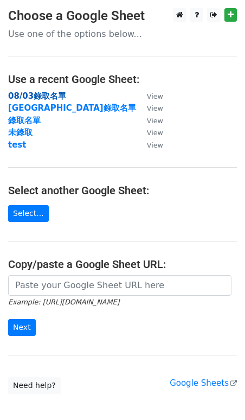
click at [45, 93] on strong "08/03錄取名單" at bounding box center [37, 96] width 58 height 10
click at [33, 95] on strong "08/03錄取名單" at bounding box center [37, 96] width 58 height 10
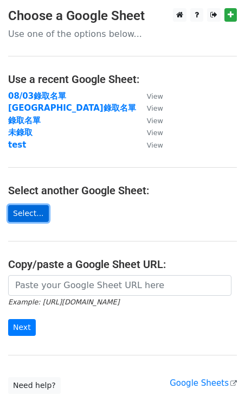
click at [27, 218] on link "Select..." at bounding box center [28, 213] width 41 height 17
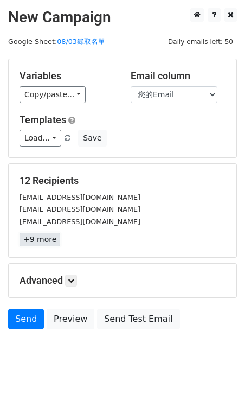
click at [51, 241] on link "+9 more" at bounding box center [40, 240] width 41 height 14
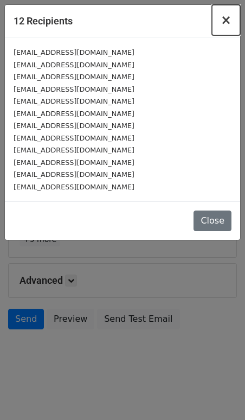
click at [231, 22] on span "×" at bounding box center [226, 19] width 11 height 15
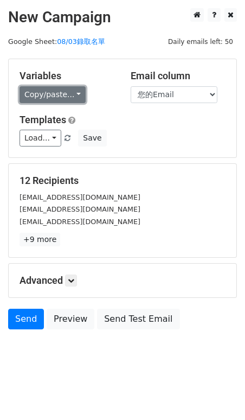
click at [66, 92] on link "Copy/paste..." at bounding box center [53, 94] width 66 height 17
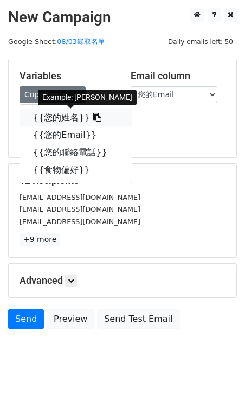
click at [93, 120] on icon at bounding box center [97, 117] width 9 height 9
